Goal: Register for event/course

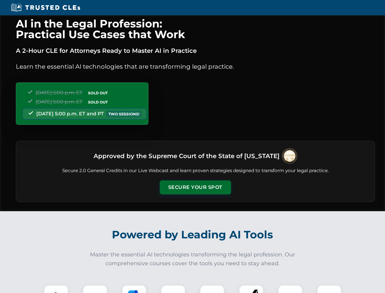
click at [195, 187] on button "Secure Your Spot" at bounding box center [195, 187] width 71 height 14
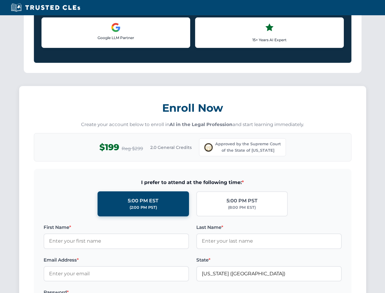
scroll to position [528, 0]
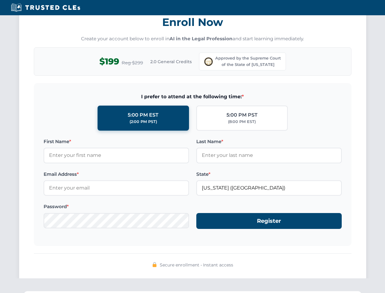
click at [95, 289] on div "AI in the Legal Profession: Practical Use Cases that Work A 2-Hour CLE for Atto…" at bounding box center [192, 202] width 385 height 1431
